Goal: Check status: Check status

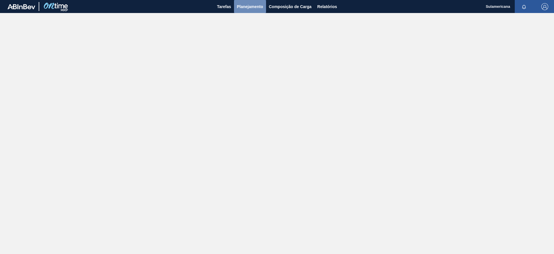
click at [254, 7] on span "Planejamento" at bounding box center [250, 6] width 26 height 7
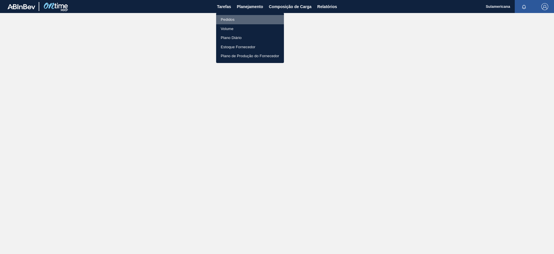
click at [234, 17] on li "Pedidos" at bounding box center [250, 19] width 68 height 9
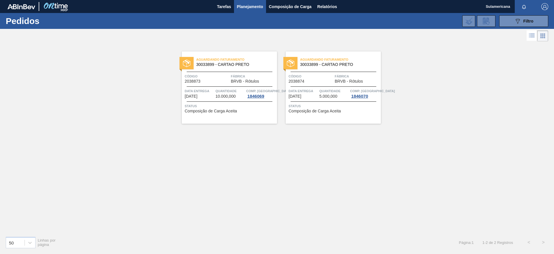
click at [191, 62] on div at bounding box center [187, 63] width 14 height 12
click at [295, 61] on div at bounding box center [291, 63] width 14 height 12
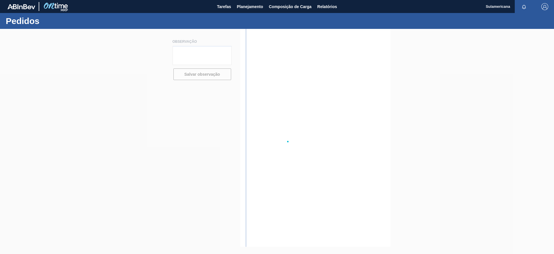
click at [295, 61] on div at bounding box center [277, 141] width 554 height 225
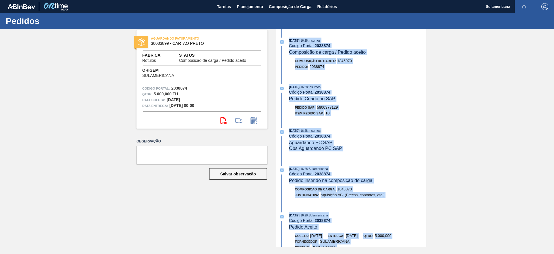
click at [372, 122] on div "[DATE] 16:28 : Insumos Código Portal: 2038874 Composicão de carga / Pedido acei…" at bounding box center [352, 138] width 149 height 218
